Goal: Check status

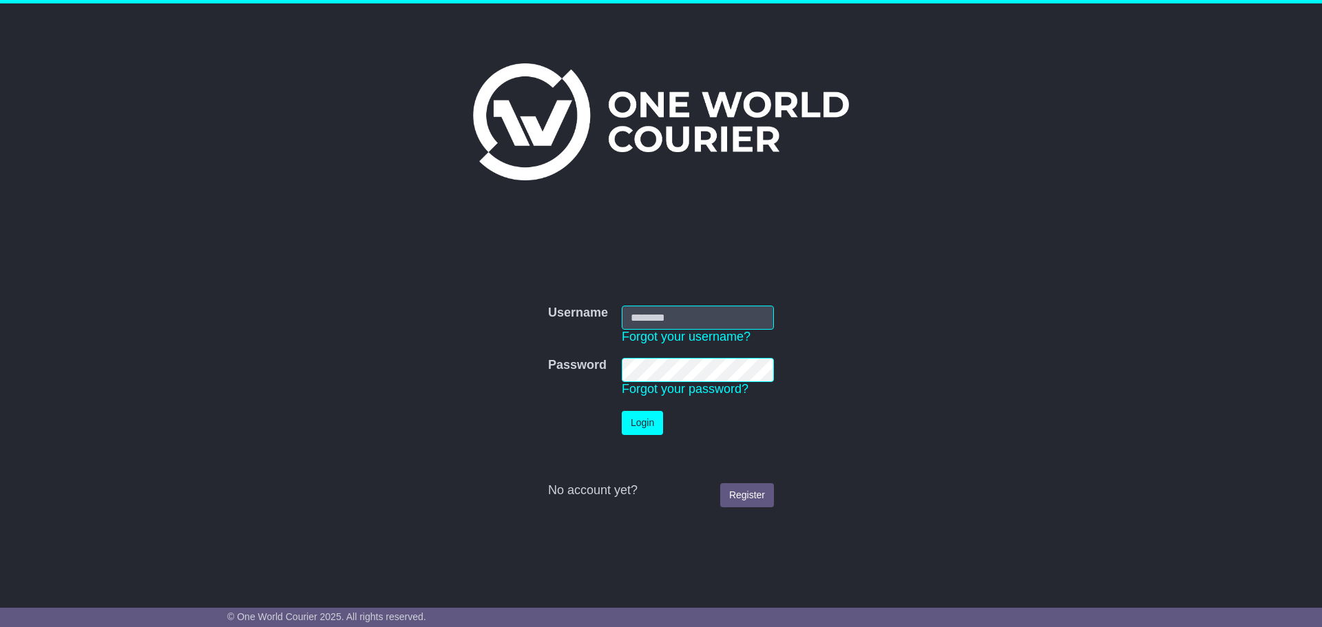
type input "**********"
click at [643, 432] on button "Login" at bounding box center [642, 423] width 41 height 24
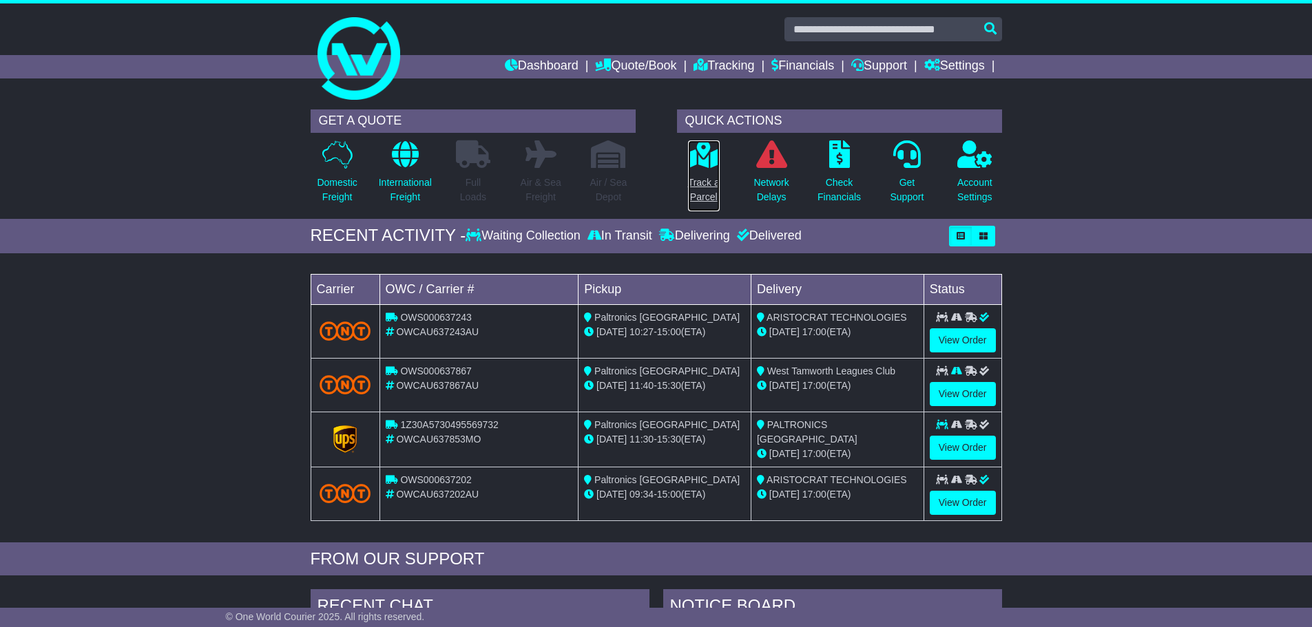
click at [696, 192] on p "Track a Parcel" at bounding box center [704, 190] width 32 height 29
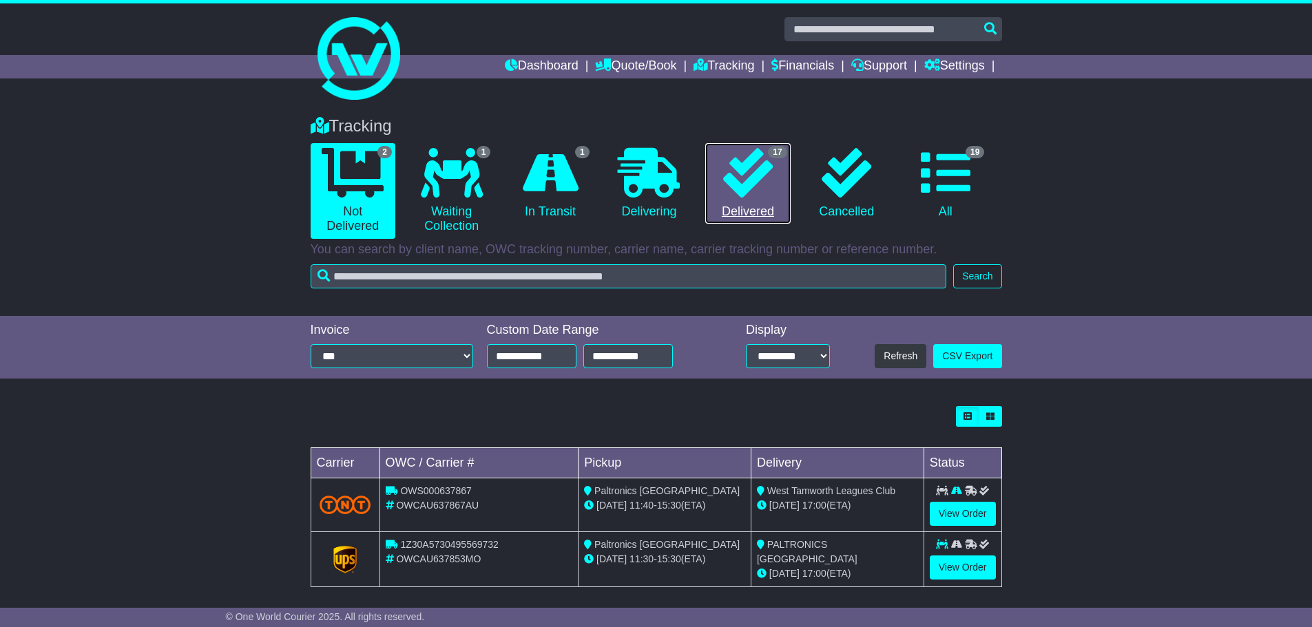
click at [736, 197] on icon at bounding box center [748, 173] width 50 height 50
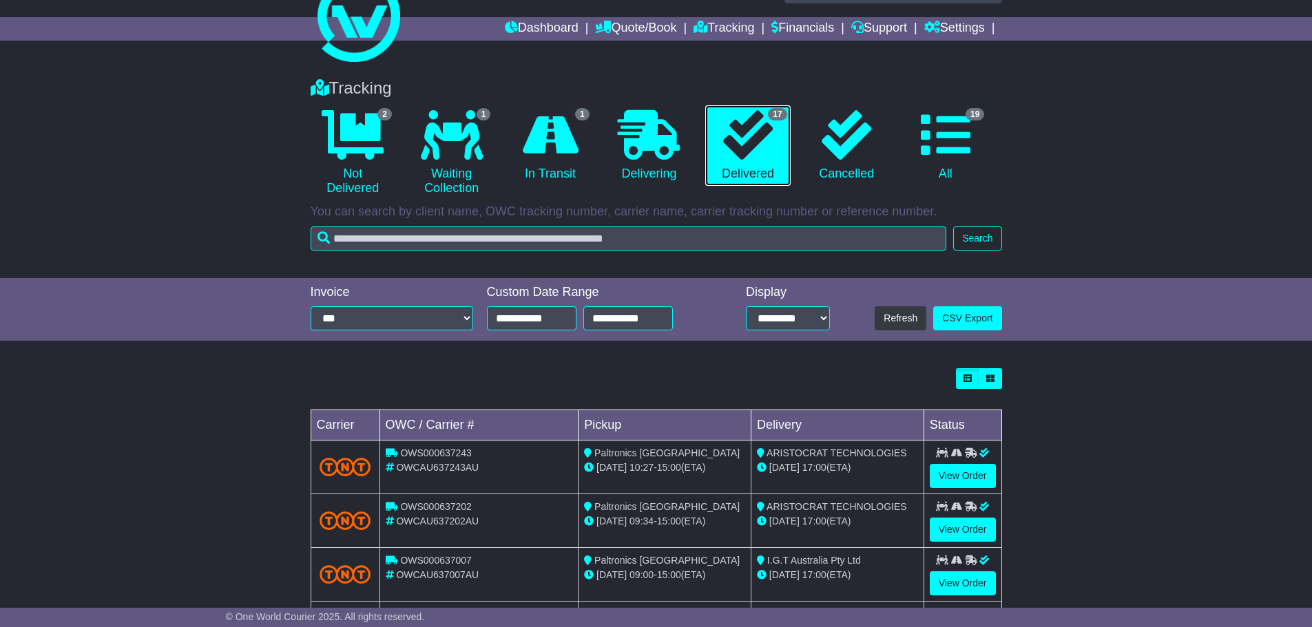
scroll to position [275, 0]
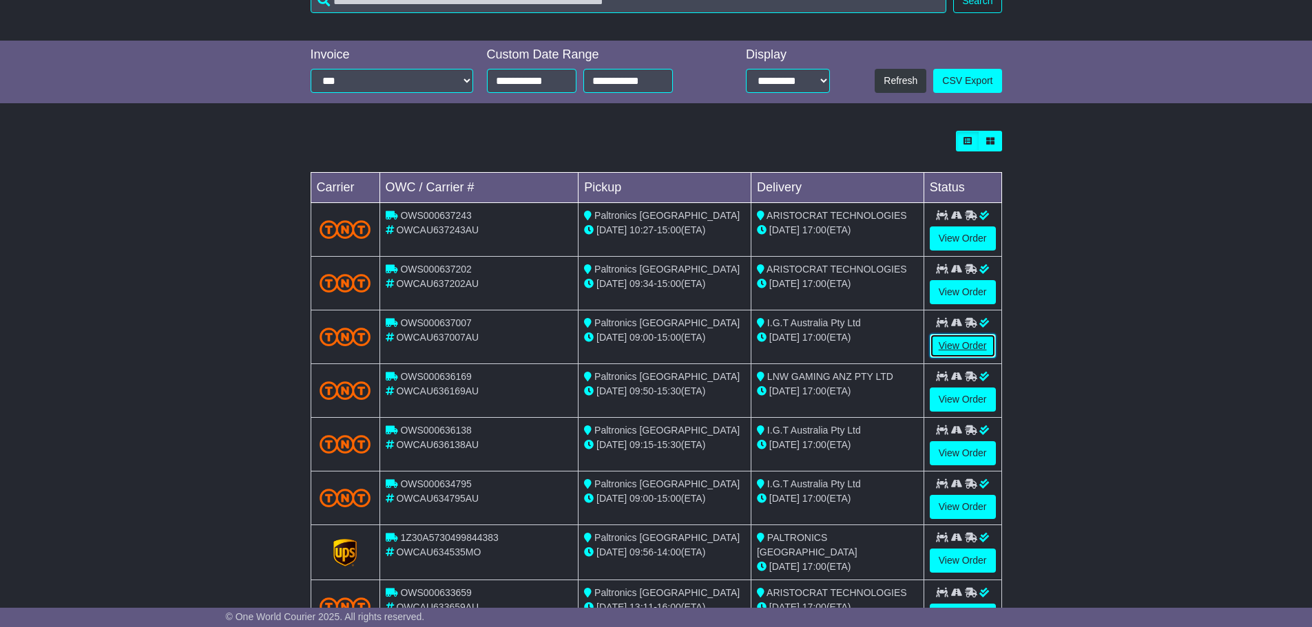
click at [951, 348] on link "View Order" at bounding box center [962, 346] width 66 height 24
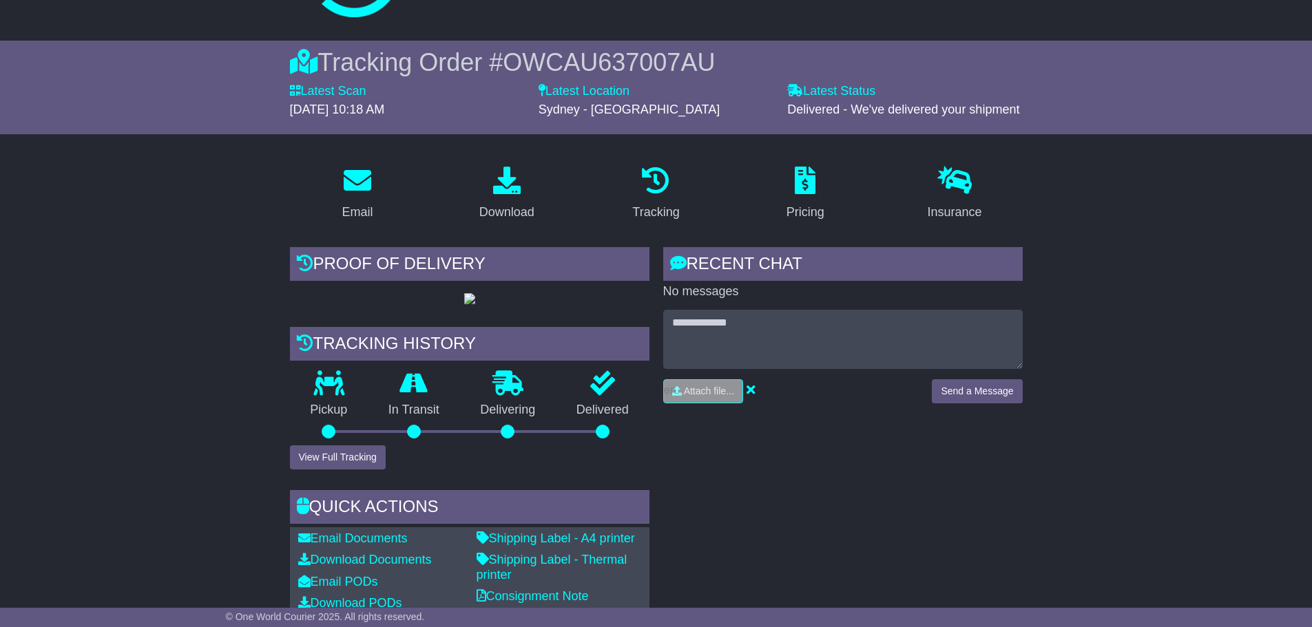
scroll to position [69, 0]
